Goal: Task Accomplishment & Management: Manage account settings

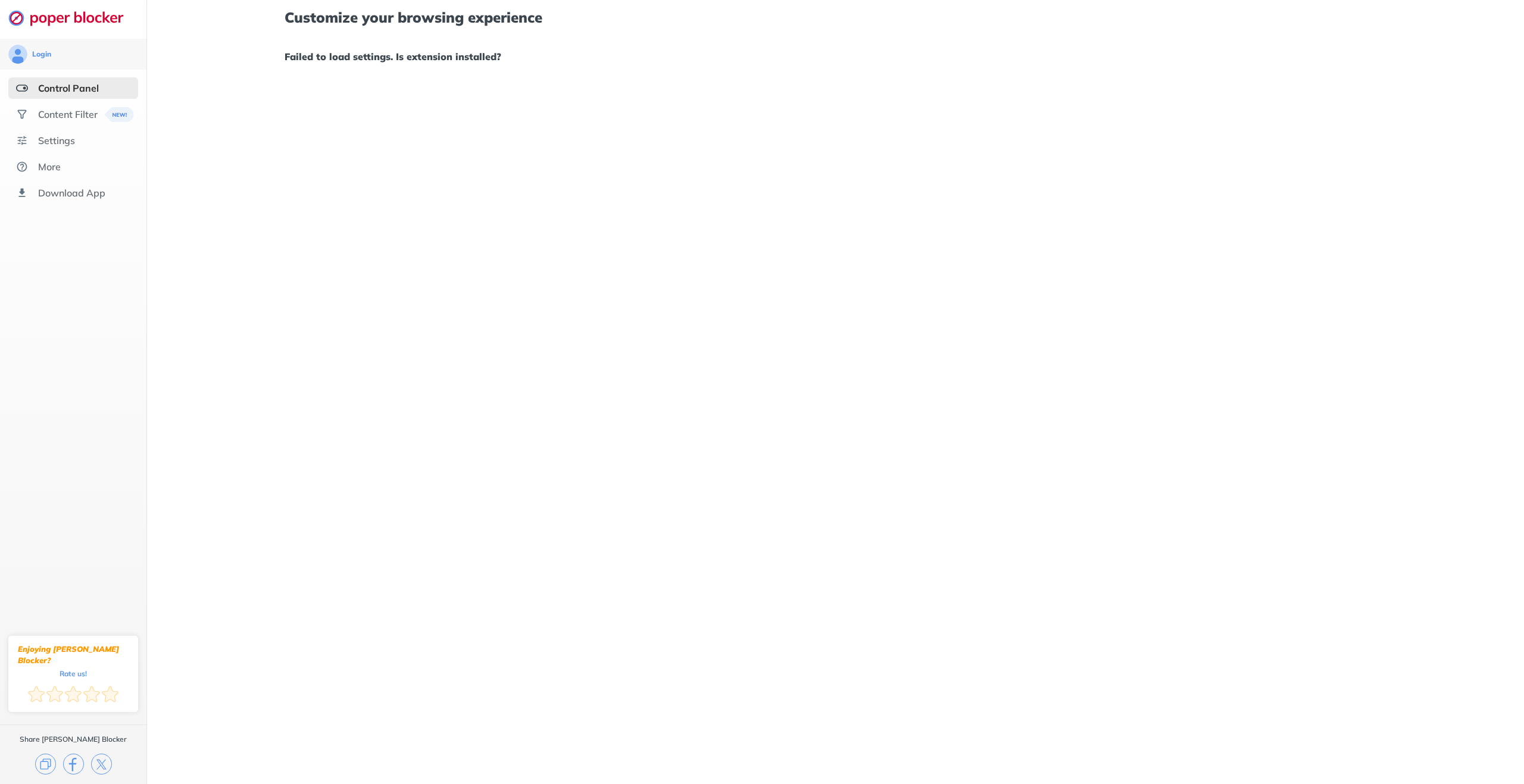
click at [103, 90] on div "Control Panel" at bounding box center [73, 88] width 129 height 22
click at [86, 113] on div "Content Filter" at bounding box center [68, 114] width 60 height 12
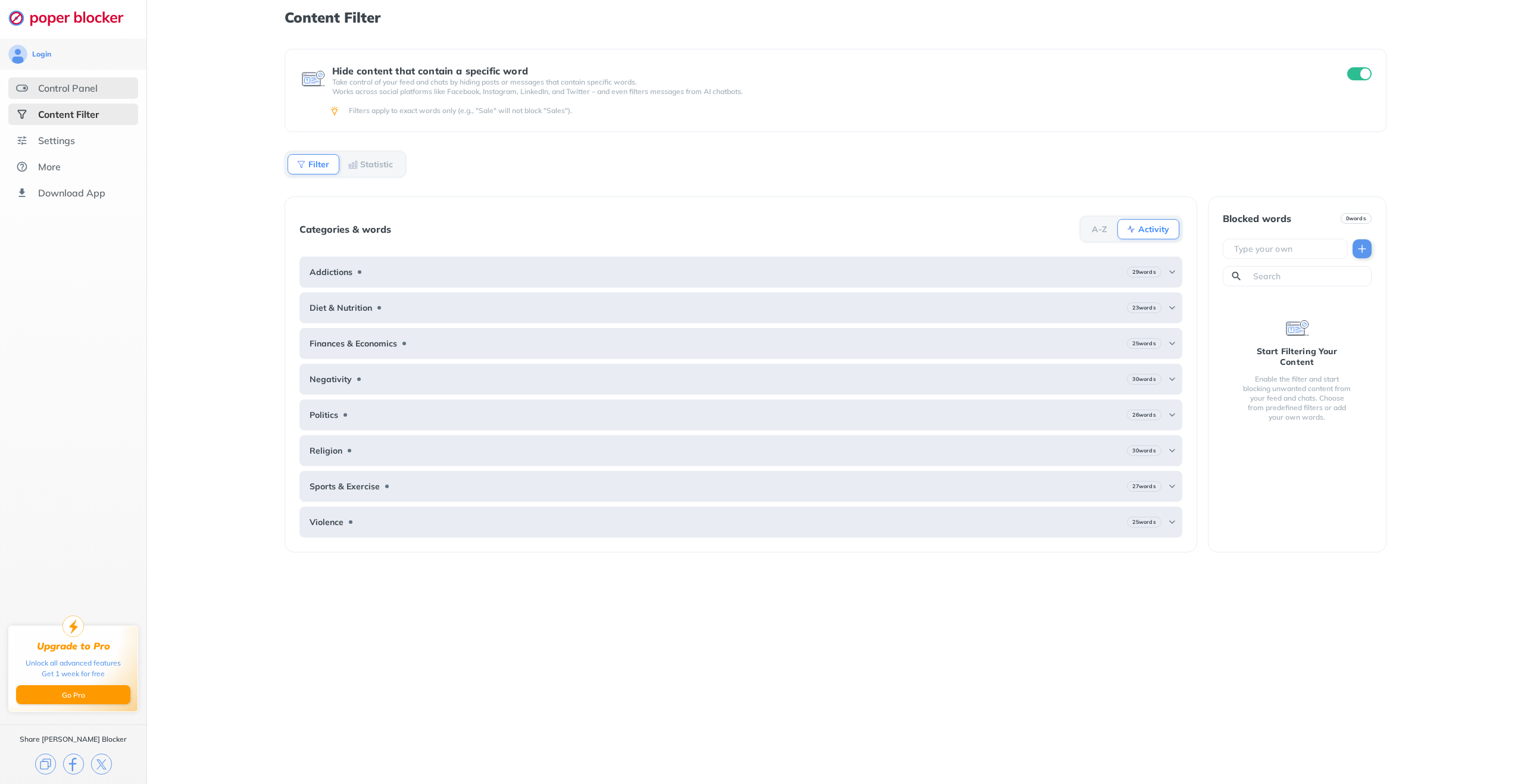
click at [82, 91] on div "Control Panel" at bounding box center [68, 88] width 60 height 12
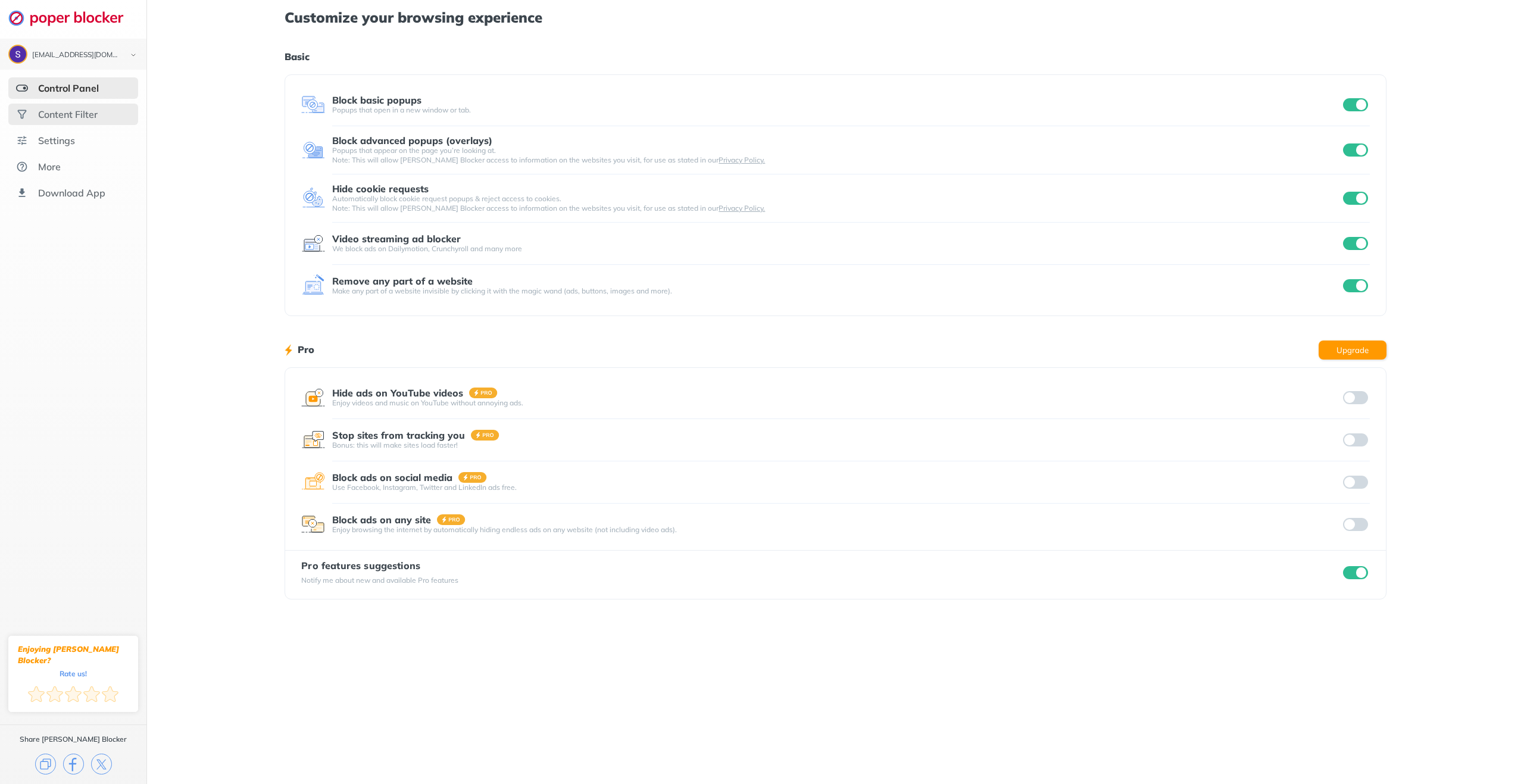
click at [71, 117] on div "Content Filter" at bounding box center [68, 114] width 60 height 12
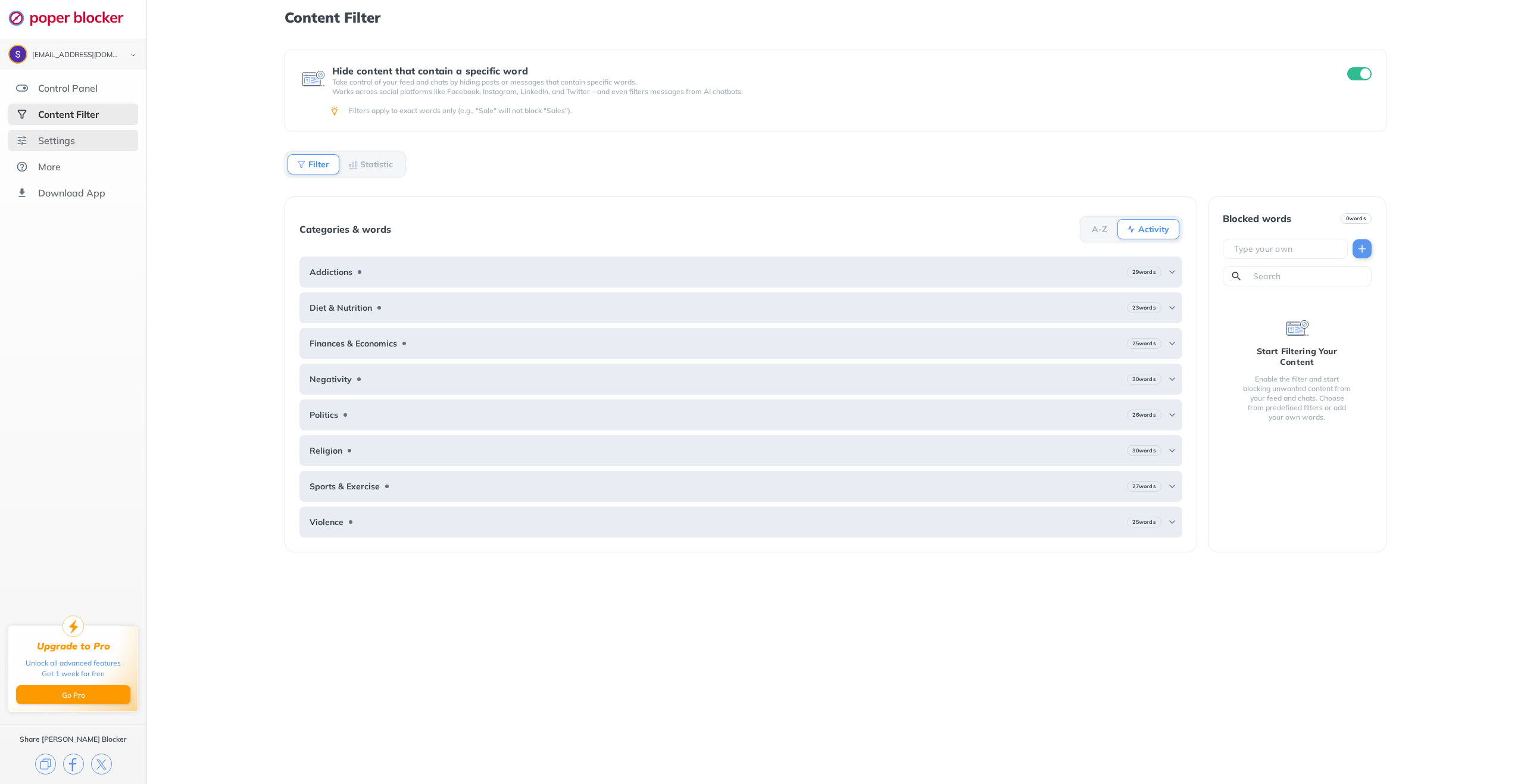
click at [67, 139] on div "Settings" at bounding box center [56, 141] width 37 height 12
